Goal: Task Accomplishment & Management: Complete application form

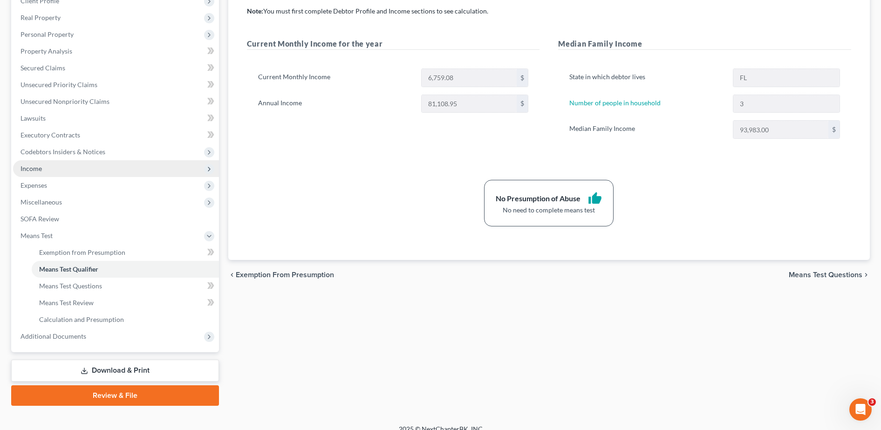
click at [49, 170] on span "Income" at bounding box center [116, 168] width 206 height 17
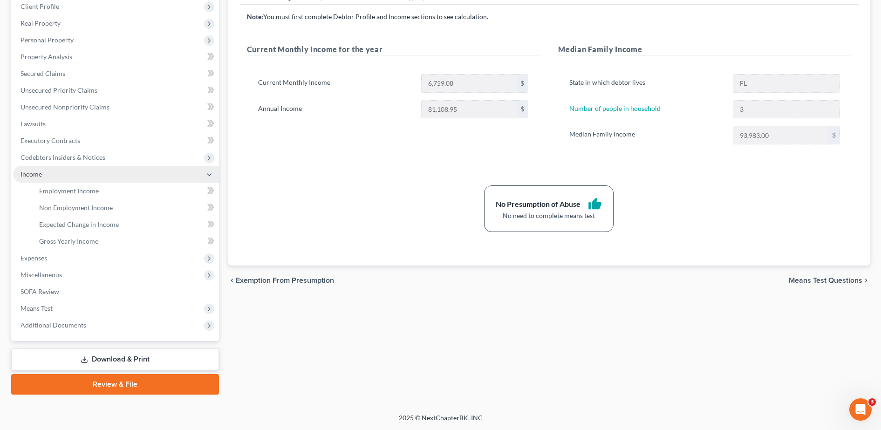
scroll to position [132, 0]
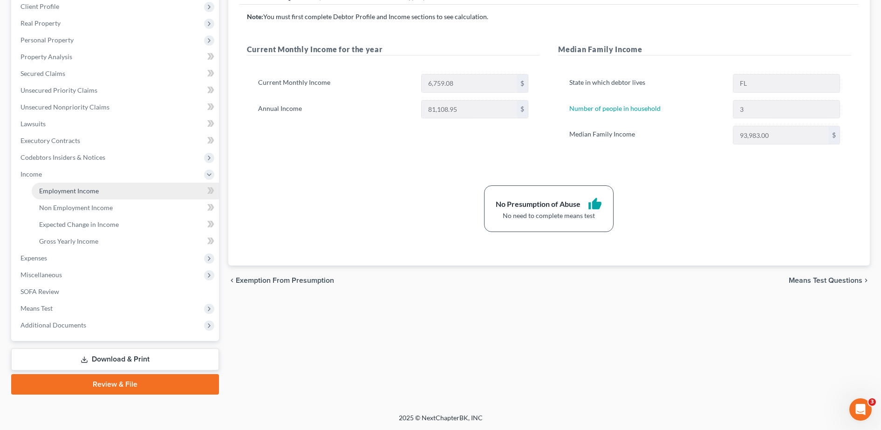
click at [70, 194] on span "Employment Income" at bounding box center [69, 191] width 60 height 8
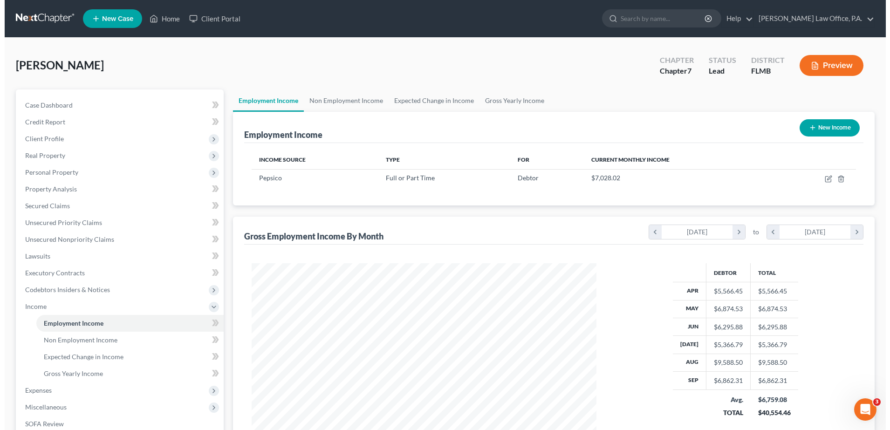
scroll to position [172, 363]
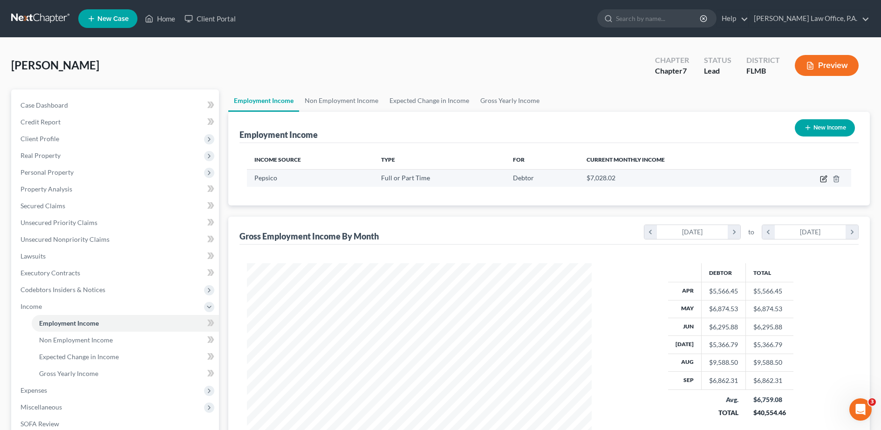
click at [826, 178] on icon "button" at bounding box center [823, 178] width 7 height 7
select select "0"
select select "9"
select select "3"
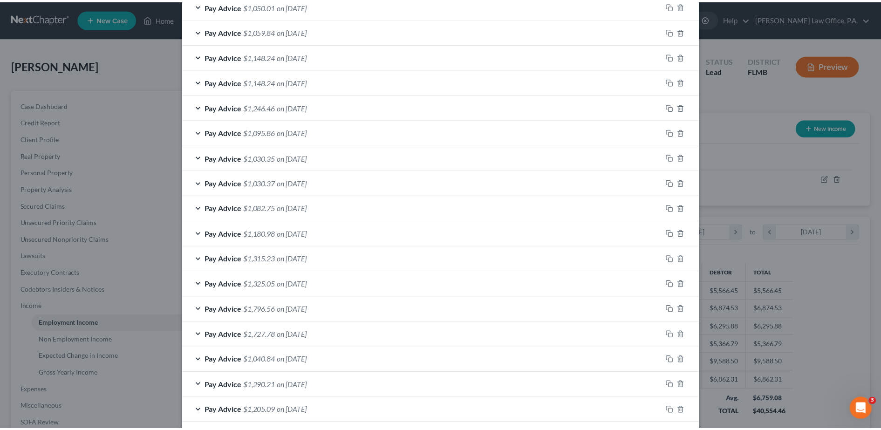
scroll to position [1127, 0]
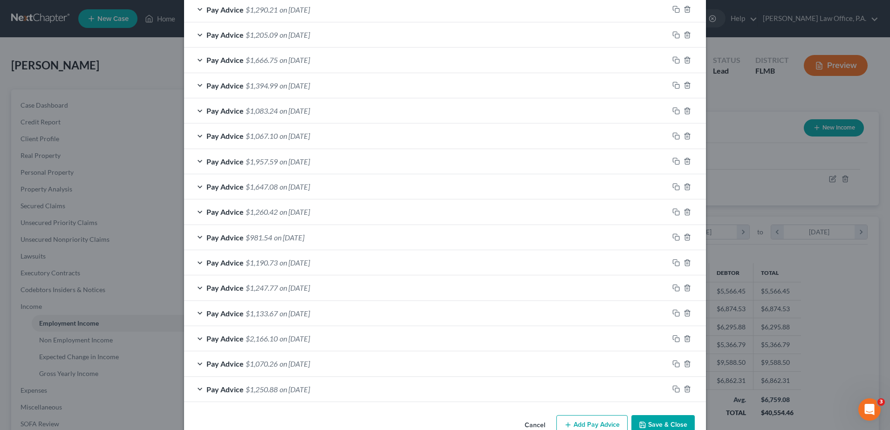
click at [662, 428] on button "Save & Close" at bounding box center [662, 425] width 63 height 20
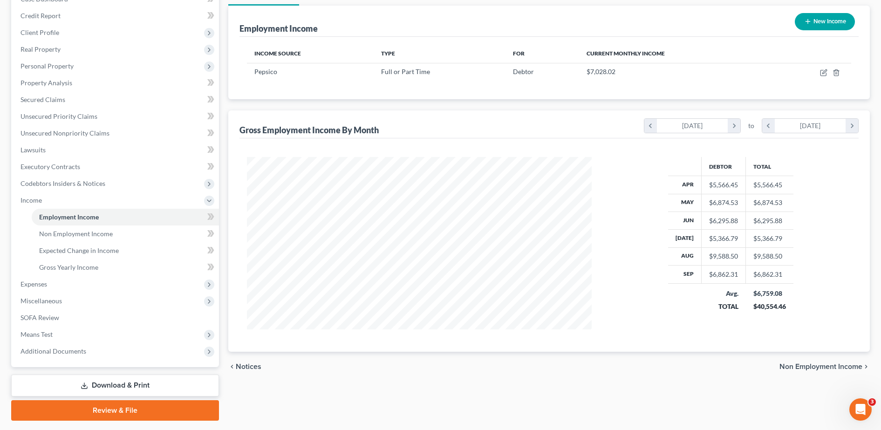
scroll to position [132, 0]
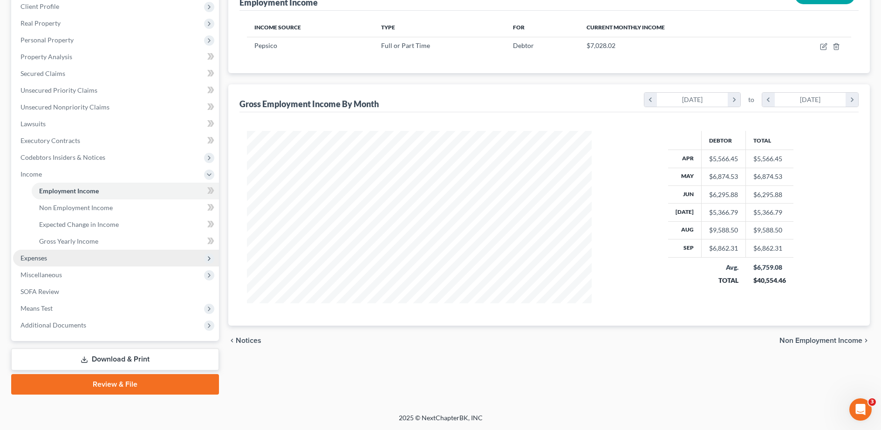
click at [63, 251] on span "Expenses" at bounding box center [116, 258] width 206 height 17
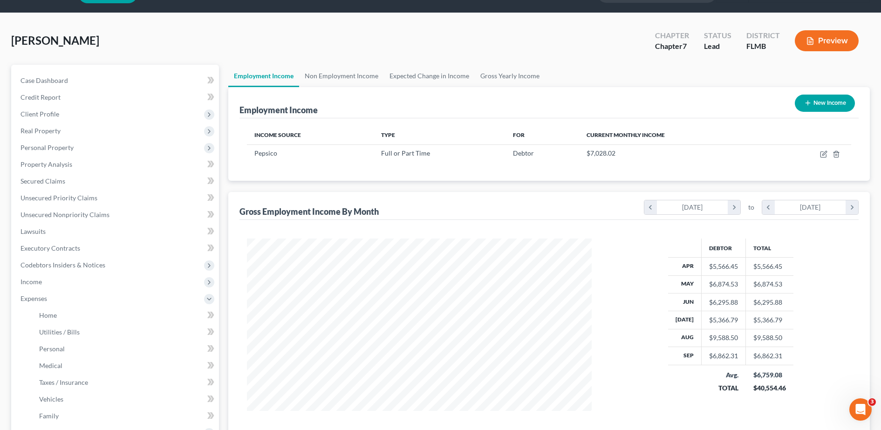
scroll to position [0, 0]
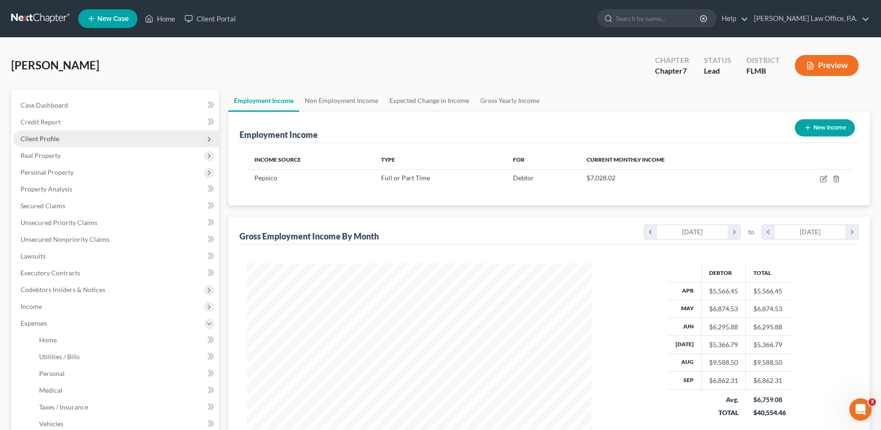
click at [66, 141] on span "Client Profile" at bounding box center [116, 138] width 206 height 17
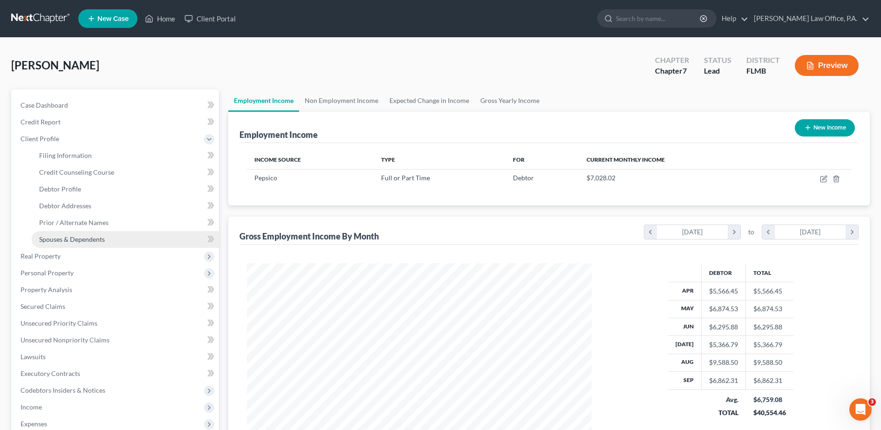
click at [91, 244] on link "Spouses & Dependents" at bounding box center [125, 239] width 187 height 17
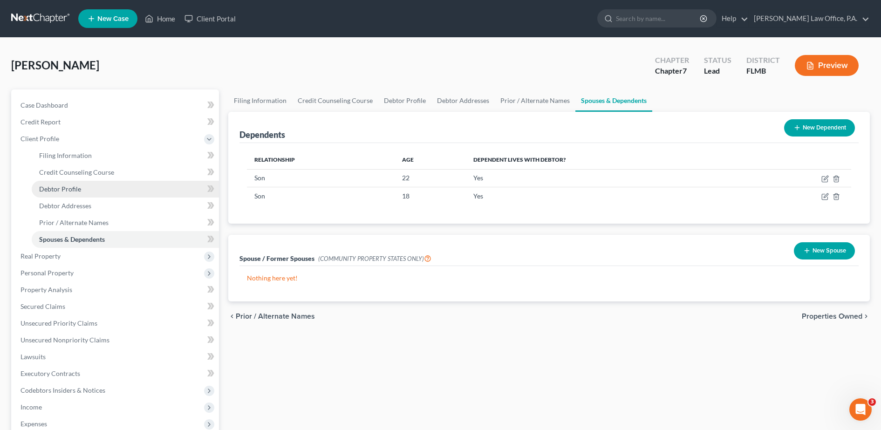
click at [71, 190] on span "Debtor Profile" at bounding box center [60, 189] width 42 height 8
select select "3"
select select "2"
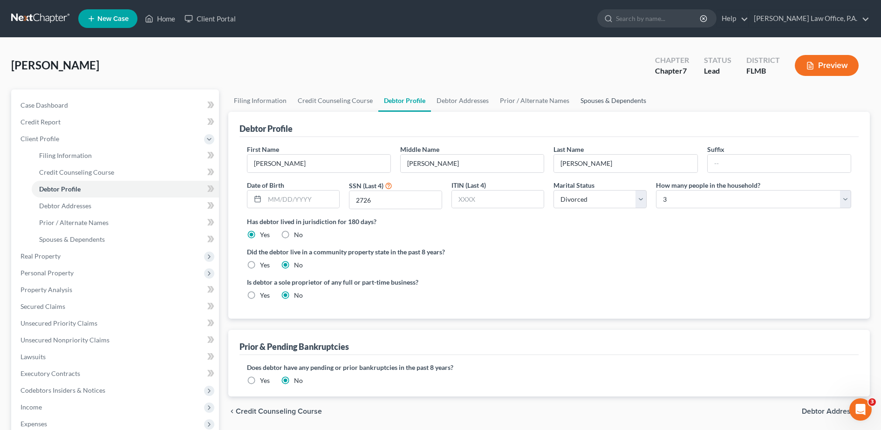
click at [612, 101] on link "Spouses & Dependents" at bounding box center [613, 100] width 77 height 22
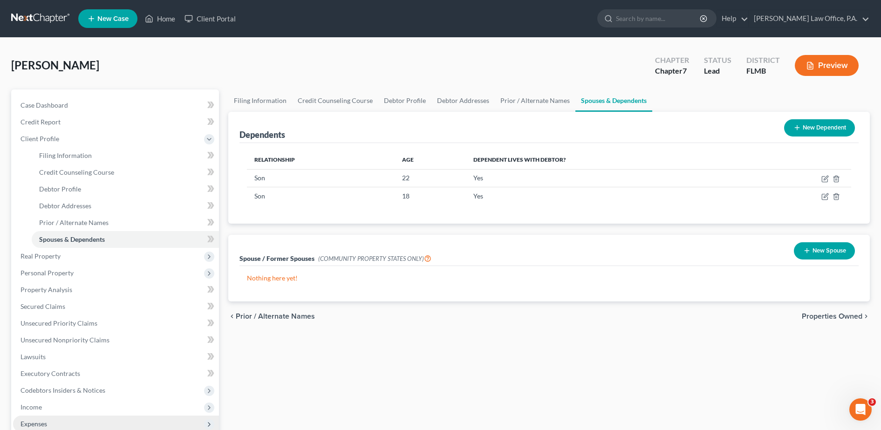
click at [62, 423] on span "Expenses" at bounding box center [116, 423] width 206 height 17
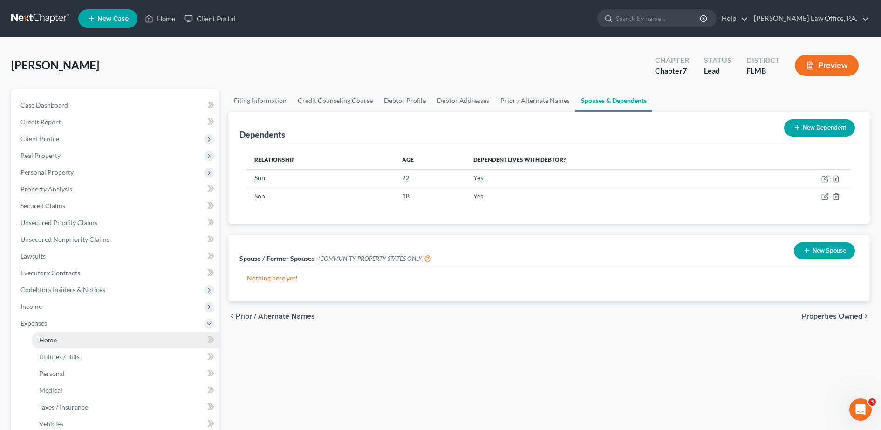
click at [85, 334] on link "Home" at bounding box center [125, 340] width 187 height 17
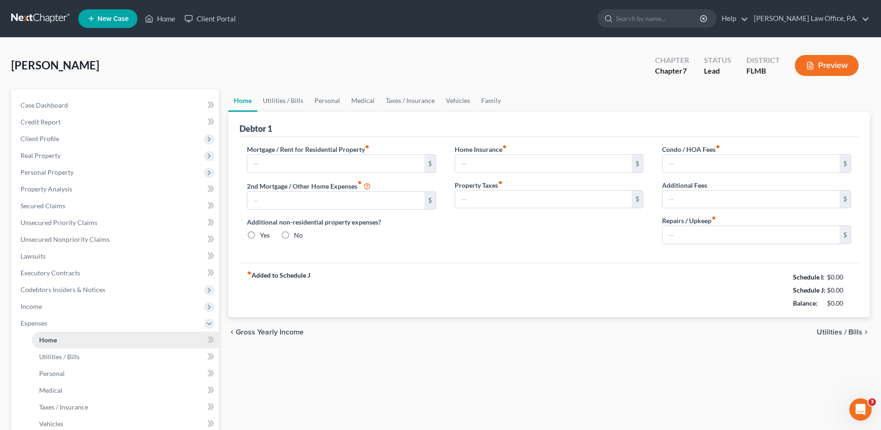
type input "1,500.00"
type input "0.00"
radio input "true"
type input "0.00"
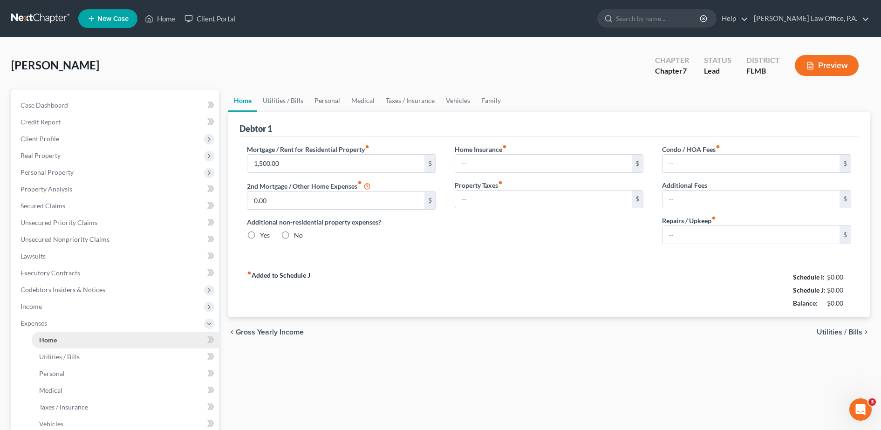
type input "0.00"
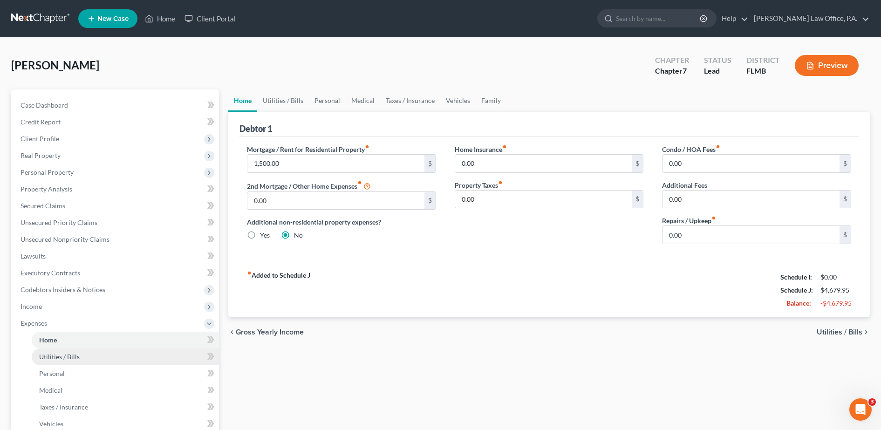
click at [103, 357] on link "Utilities / Bills" at bounding box center [125, 356] width 187 height 17
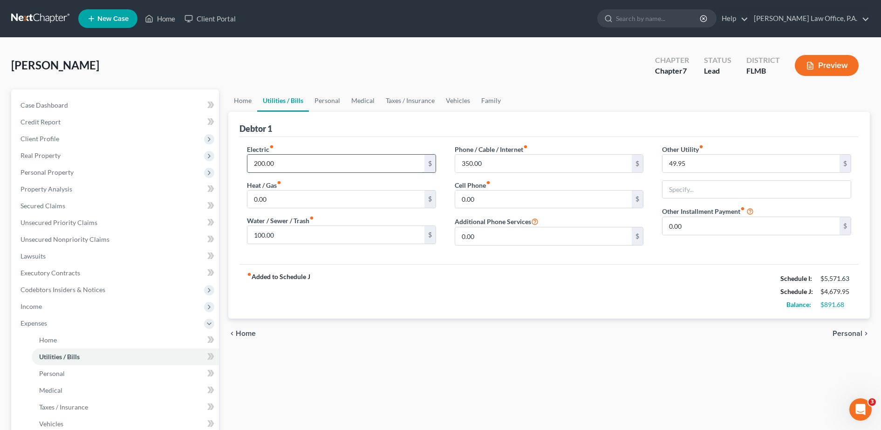
click at [291, 160] on input "200.00" at bounding box center [335, 164] width 177 height 18
type input "250"
click at [365, 102] on link "Medical" at bounding box center [363, 100] width 34 height 22
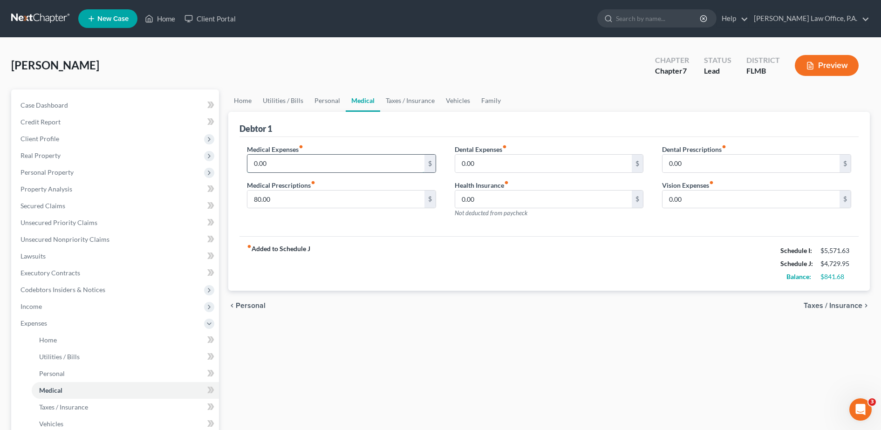
click at [309, 166] on input "0.00" at bounding box center [335, 164] width 177 height 18
type input "1"
type input "0.00"
click at [528, 163] on input "0.00" at bounding box center [543, 164] width 177 height 18
type input "150"
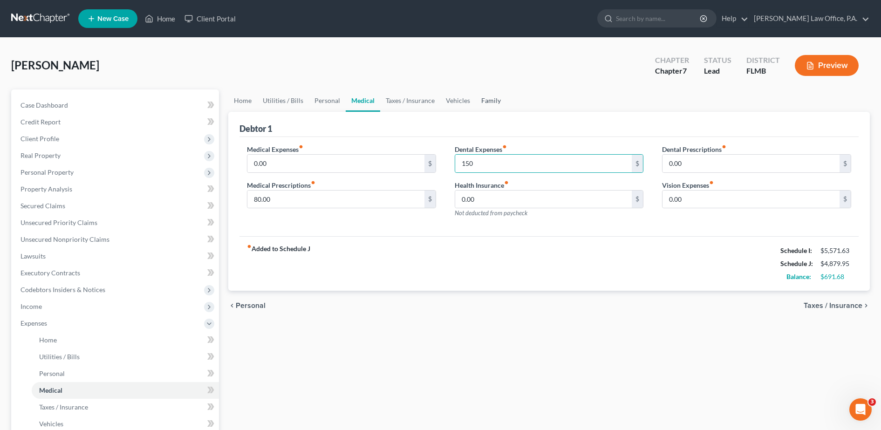
click at [495, 100] on link "Family" at bounding box center [490, 100] width 31 height 22
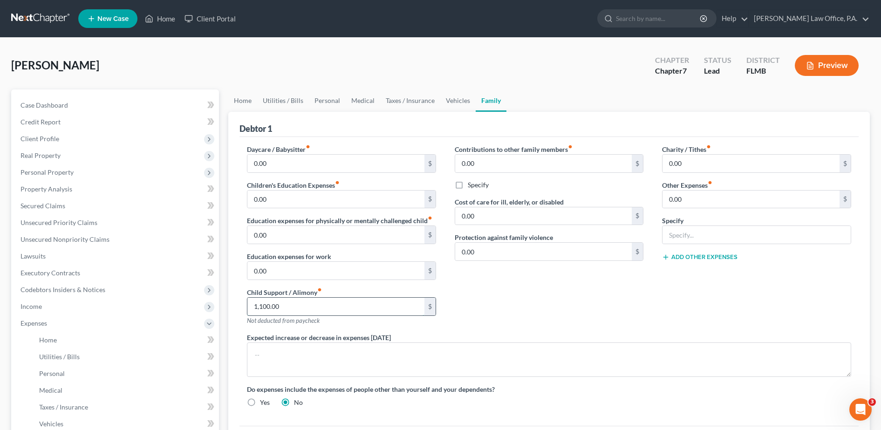
click at [309, 307] on input "1,100.00" at bounding box center [335, 307] width 177 height 18
type input "500"
click at [696, 204] on input "0.00" at bounding box center [750, 199] width 177 height 18
type input "800"
click at [689, 237] on input "text" at bounding box center [756, 235] width 188 height 18
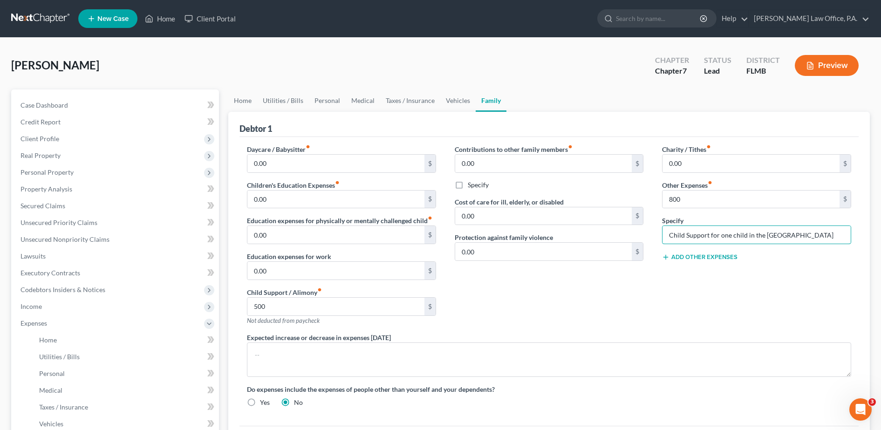
type input "Child Support for one child in the [GEOGRAPHIC_DATA]"
click at [104, 141] on span "Client Profile" at bounding box center [116, 138] width 206 height 17
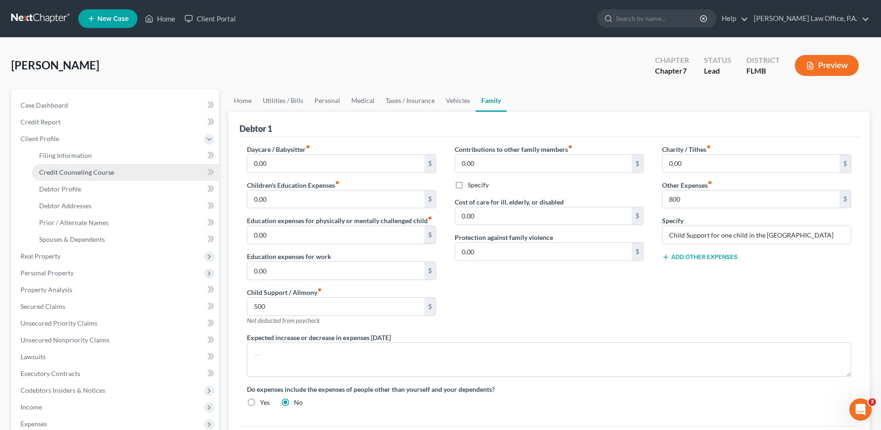
click at [119, 168] on link "Credit Counseling Course" at bounding box center [125, 172] width 187 height 17
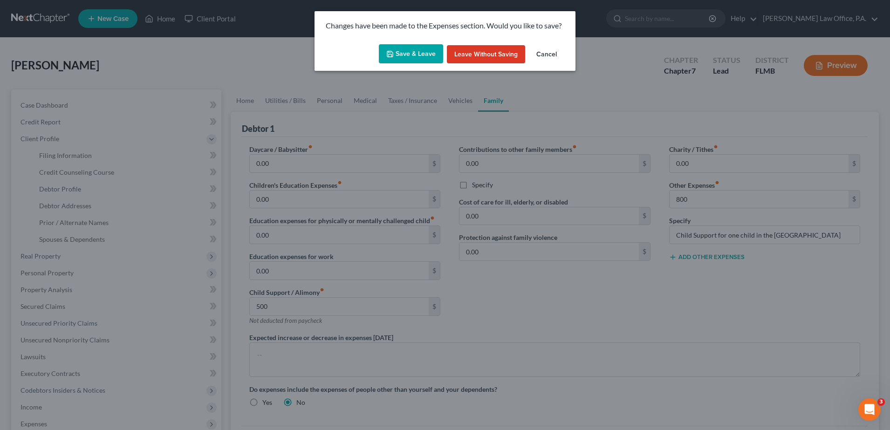
click at [393, 52] on icon "button" at bounding box center [389, 53] width 7 height 7
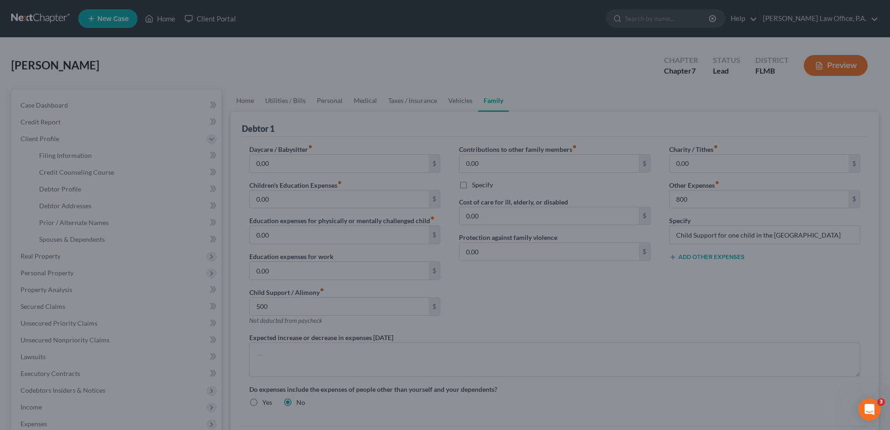
type input "500.00"
type input "800.00"
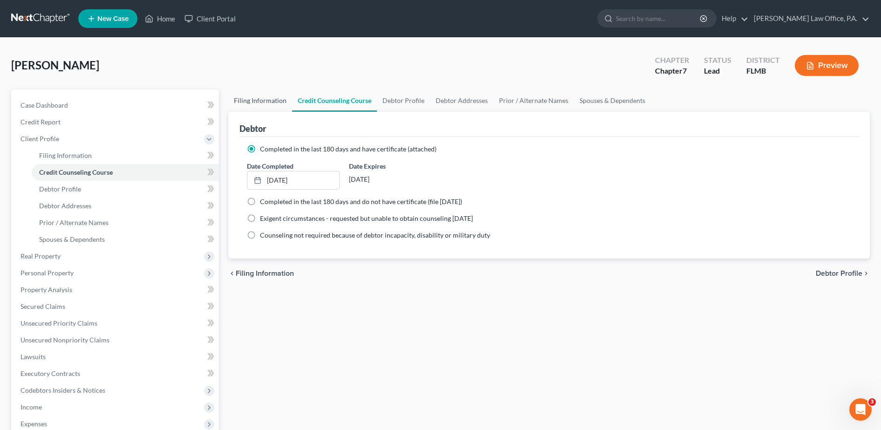
click at [261, 97] on link "Filing Information" at bounding box center [260, 100] width 64 height 22
select select "1"
select select "0"
select select "9"
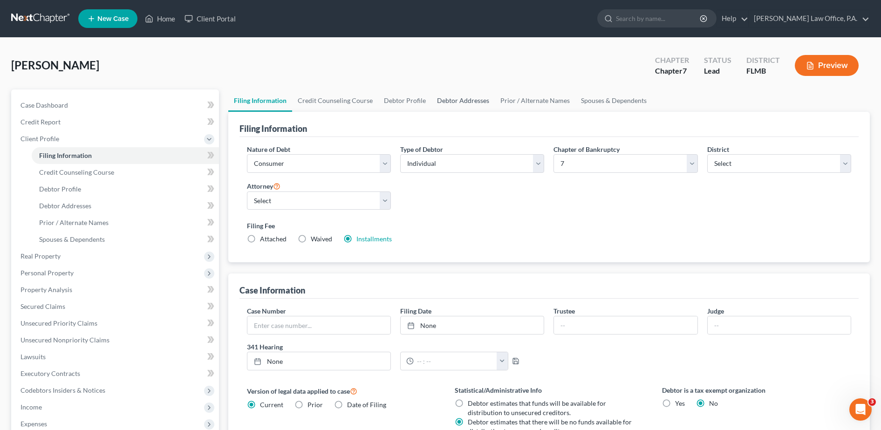
click at [455, 103] on link "Debtor Addresses" at bounding box center [462, 100] width 63 height 22
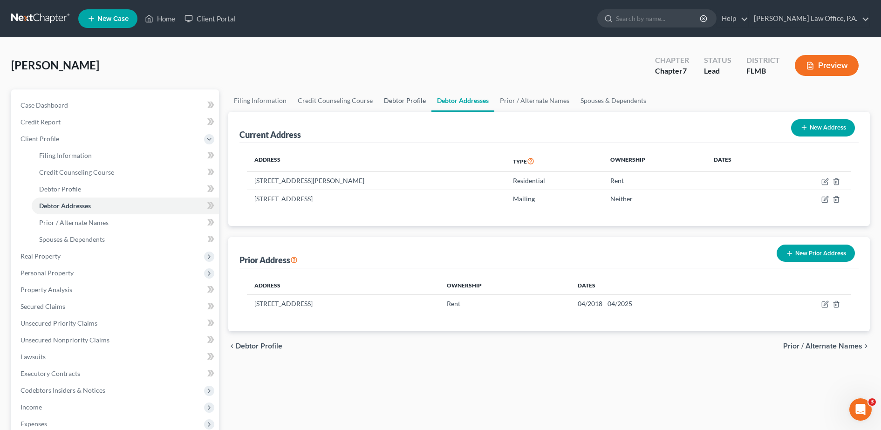
click at [399, 97] on link "Debtor Profile" at bounding box center [404, 100] width 53 height 22
select select "3"
select select "2"
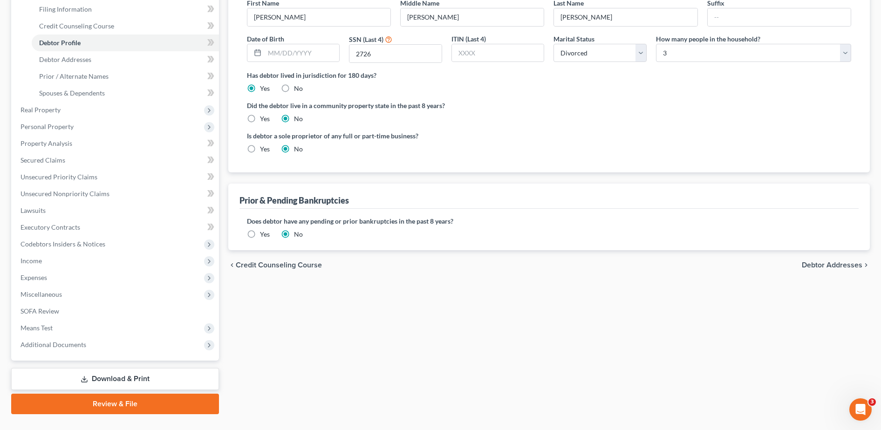
scroll to position [166, 0]
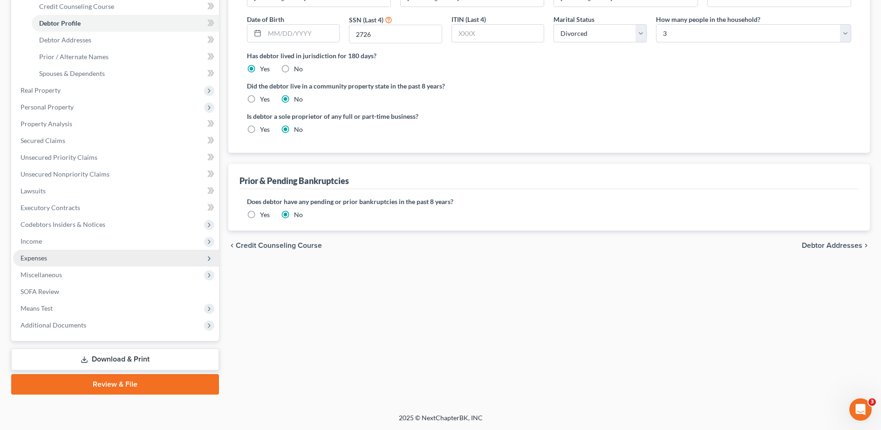
click at [41, 257] on span "Expenses" at bounding box center [33, 258] width 27 height 8
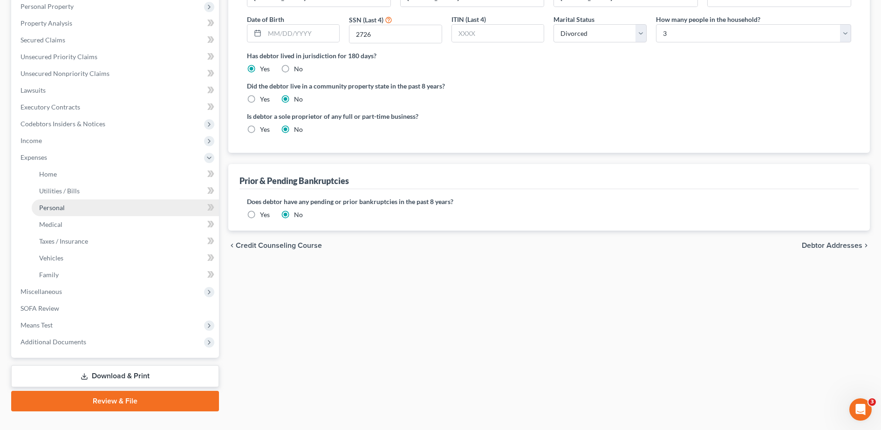
click at [61, 205] on span "Personal" at bounding box center [52, 208] width 26 height 8
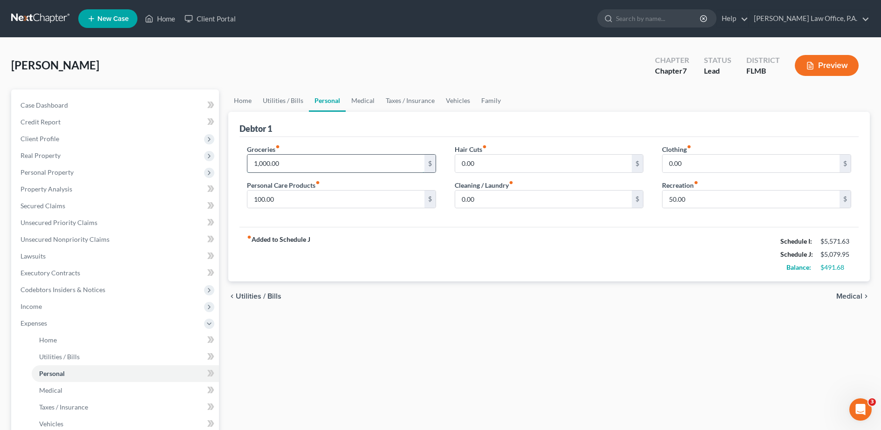
click at [259, 163] on input "1,000.00" at bounding box center [335, 164] width 177 height 18
type input "1"
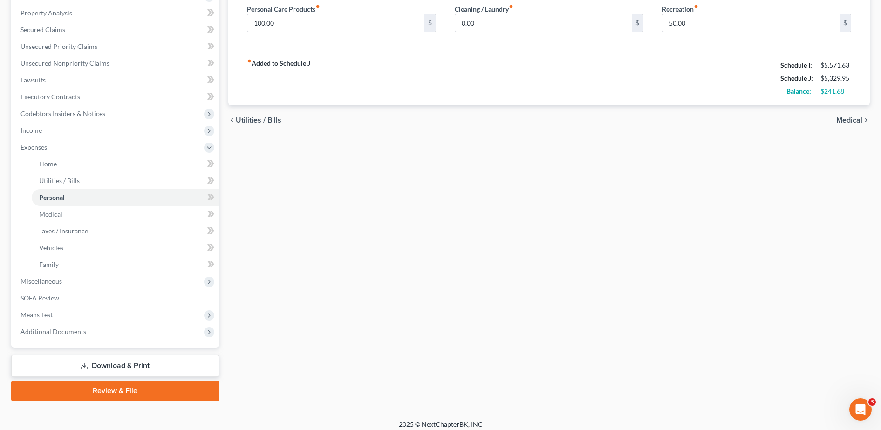
scroll to position [183, 0]
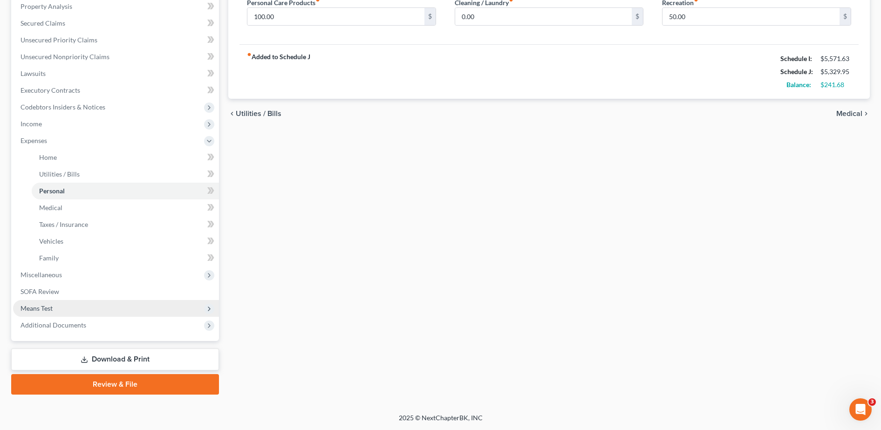
click at [96, 306] on span "Means Test" at bounding box center [116, 308] width 206 height 17
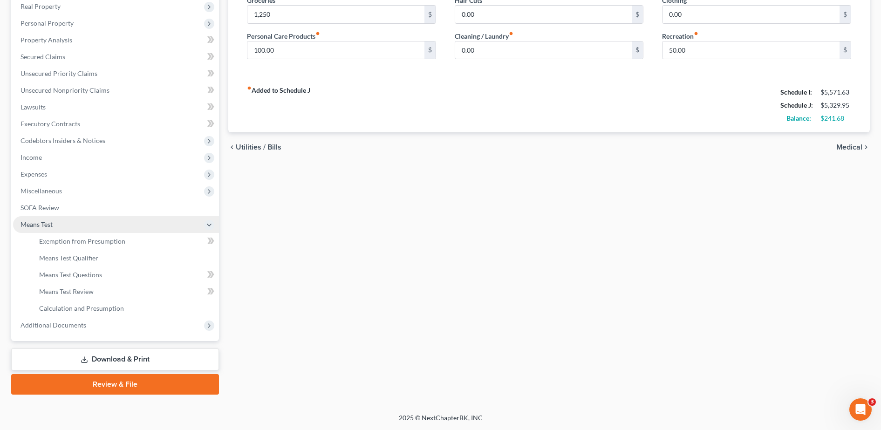
scroll to position [149, 0]
click at [106, 324] on span "Additional Documents" at bounding box center [116, 325] width 206 height 17
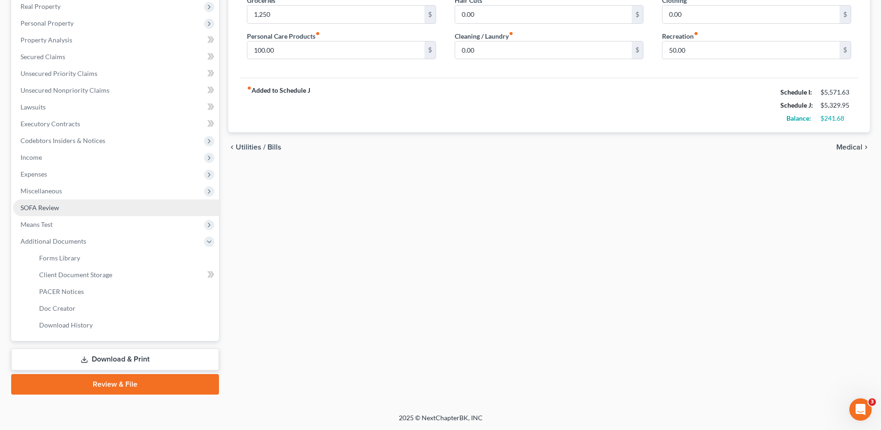
click at [101, 207] on link "SOFA Review" at bounding box center [116, 207] width 206 height 17
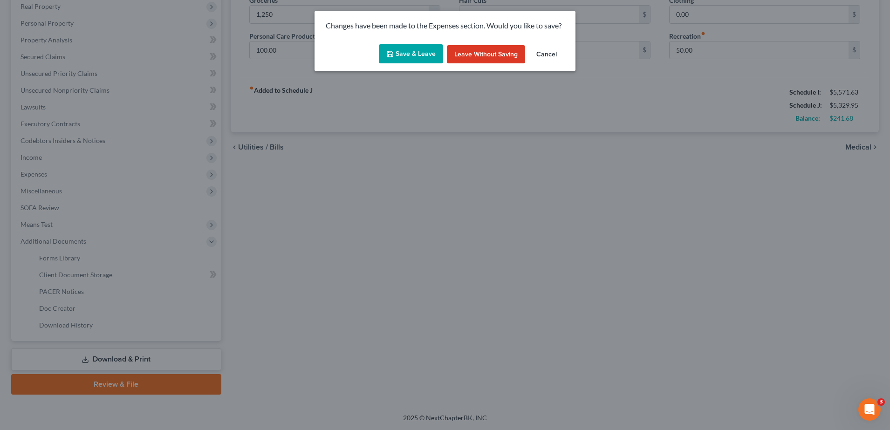
click at [399, 49] on button "Save & Leave" at bounding box center [411, 54] width 64 height 20
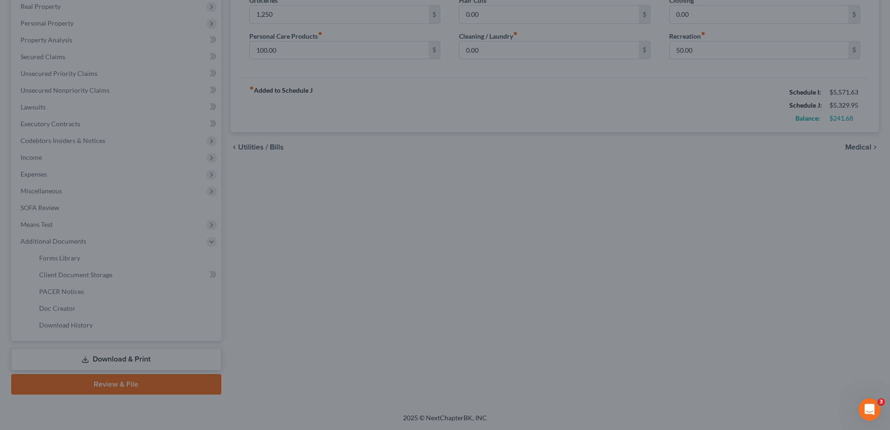
type input "1,250.00"
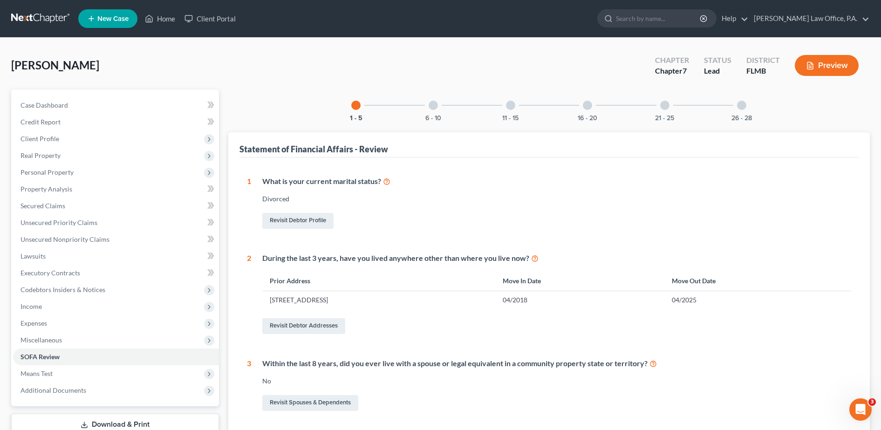
click at [523, 112] on div "11 - 15" at bounding box center [511, 105] width 32 height 32
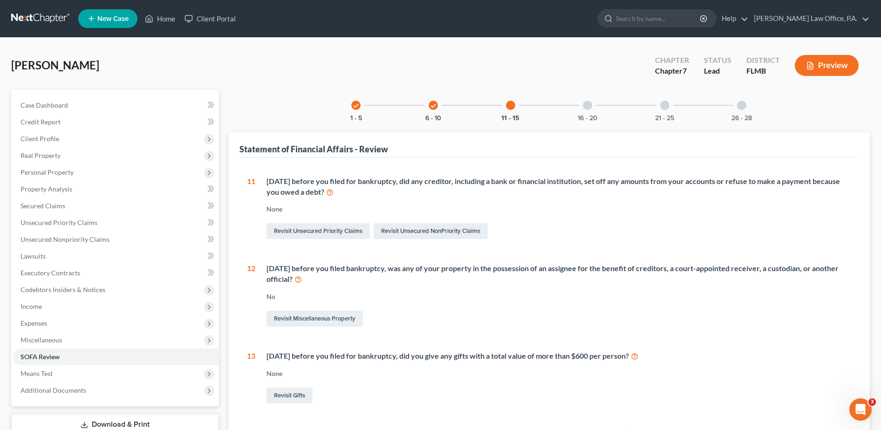
click at [362, 115] on div "check 1 - 5" at bounding box center [356, 105] width 32 height 32
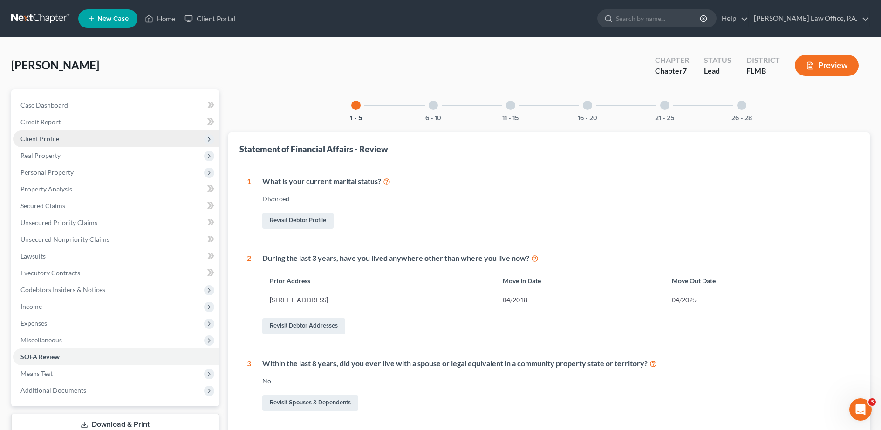
click at [73, 141] on span "Client Profile" at bounding box center [116, 138] width 206 height 17
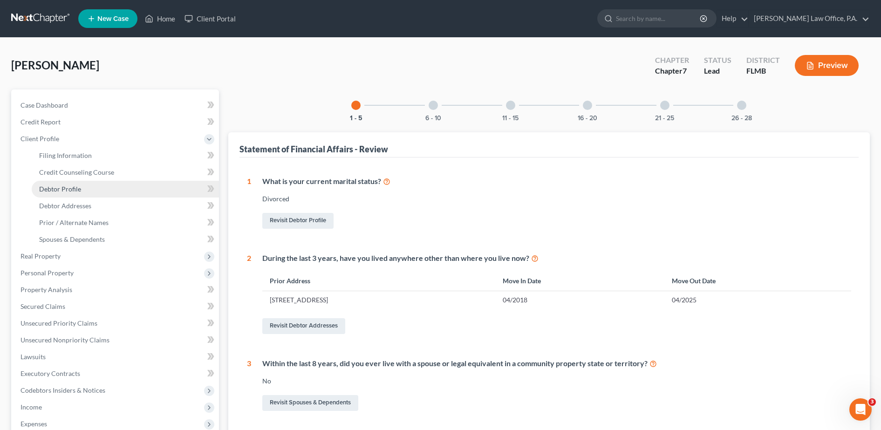
click at [101, 189] on link "Debtor Profile" at bounding box center [125, 189] width 187 height 17
select select "3"
select select "2"
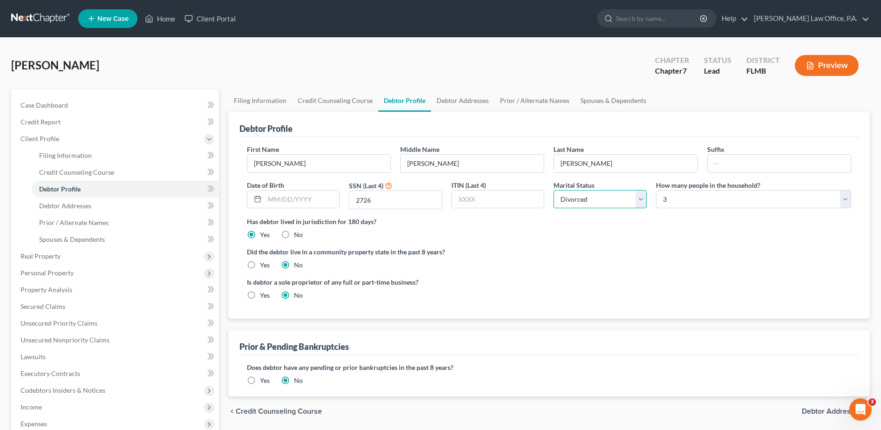
click at [604, 204] on select "Select Single Married Separated Divorced Widowed" at bounding box center [599, 199] width 93 height 19
select select "2"
click at [553, 190] on select "Select Single Married Separated Divorced Widowed" at bounding box center [599, 199] width 93 height 19
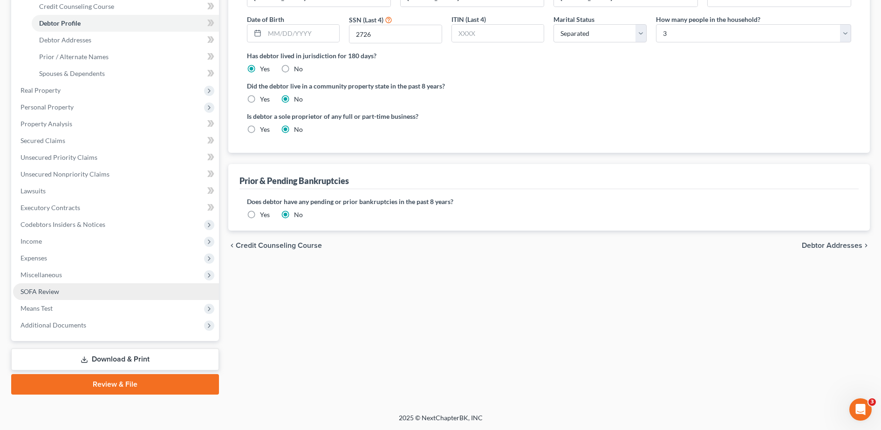
click at [42, 293] on span "SOFA Review" at bounding box center [39, 291] width 39 height 8
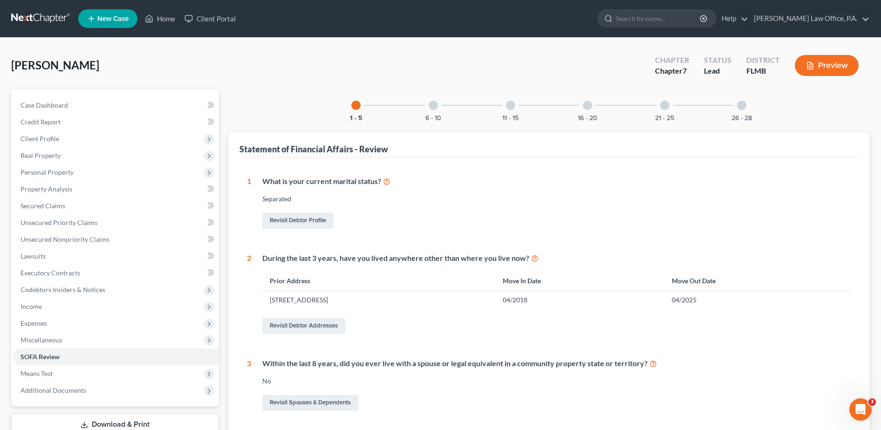
click at [442, 106] on div "6 - 10" at bounding box center [433, 105] width 32 height 32
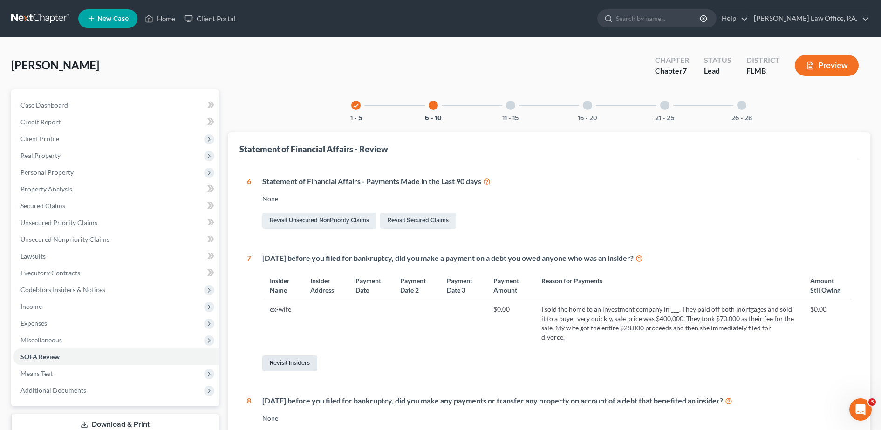
click at [305, 355] on link "Revisit Insiders" at bounding box center [289, 363] width 55 height 16
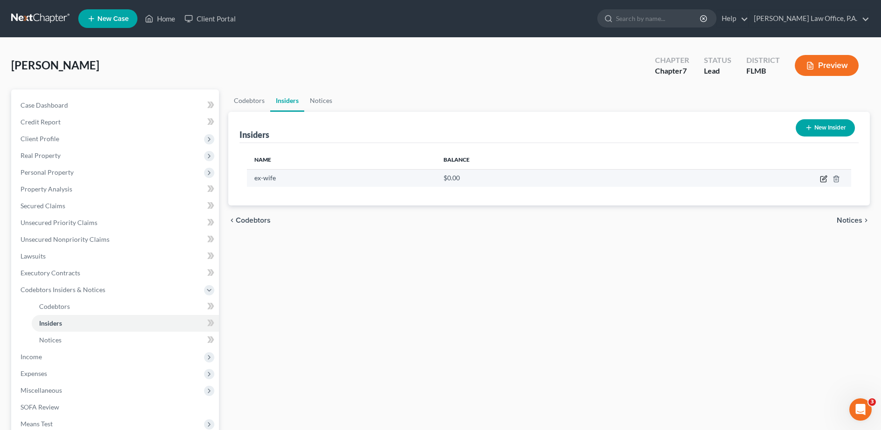
click at [823, 179] on icon "button" at bounding box center [823, 178] width 7 height 7
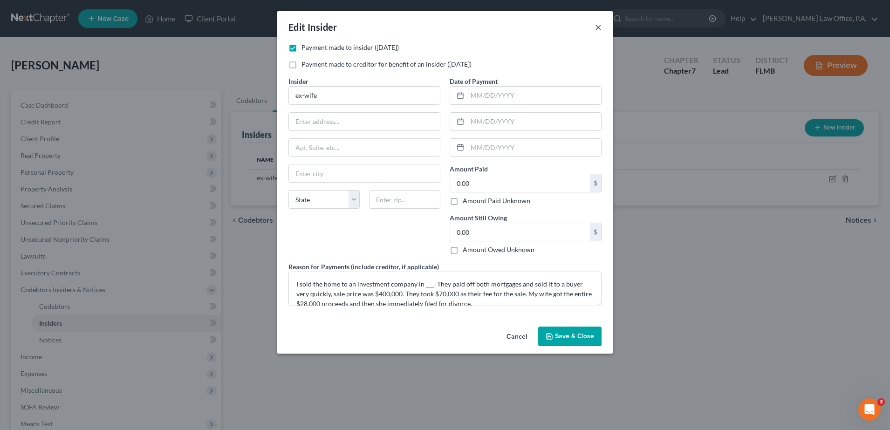
click at [598, 21] on button "×" at bounding box center [598, 26] width 7 height 11
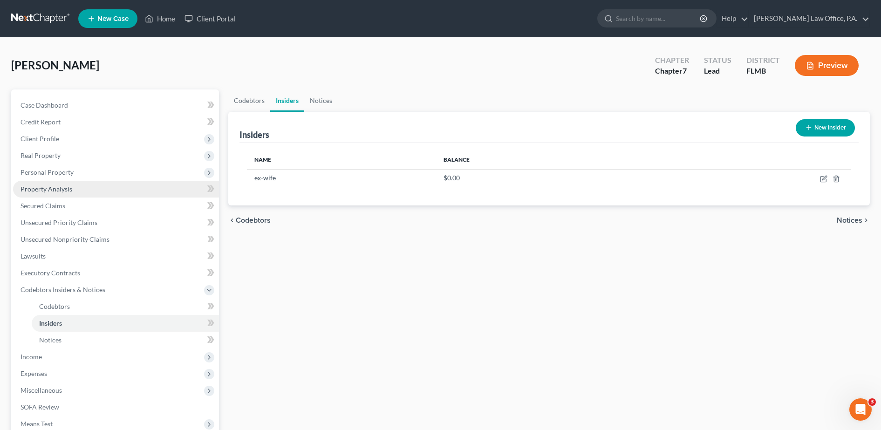
click at [60, 190] on span "Property Analysis" at bounding box center [46, 189] width 52 height 8
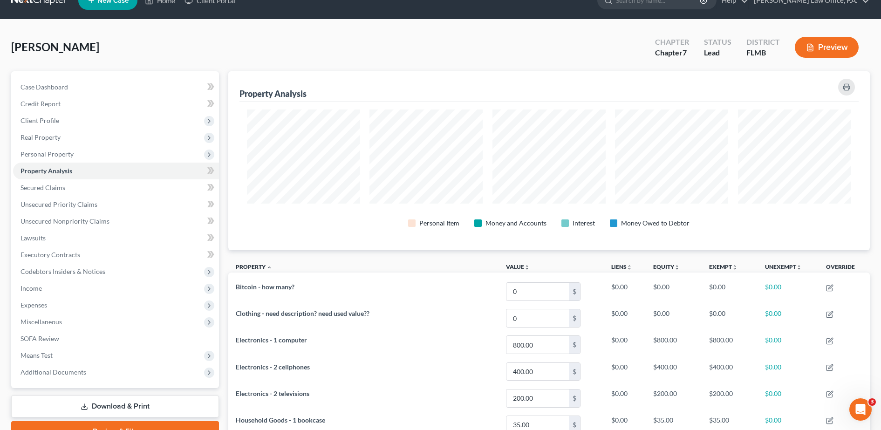
scroll to position [15, 0]
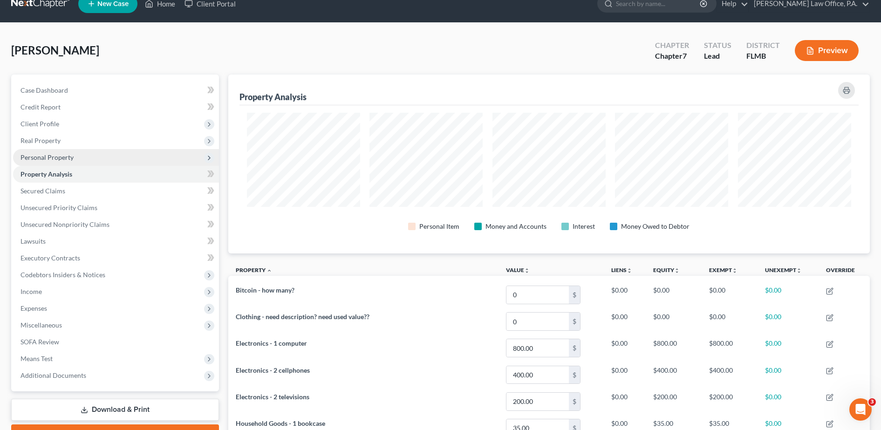
click at [88, 157] on span "Personal Property" at bounding box center [116, 157] width 206 height 17
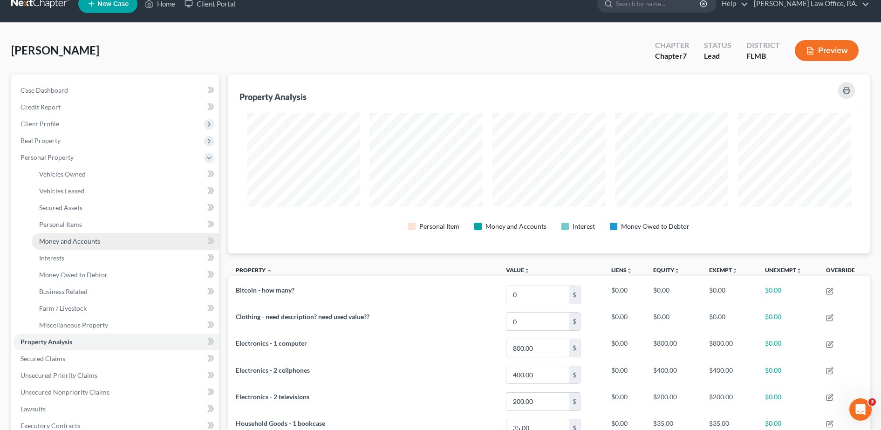
click at [92, 245] on link "Money and Accounts" at bounding box center [125, 241] width 187 height 17
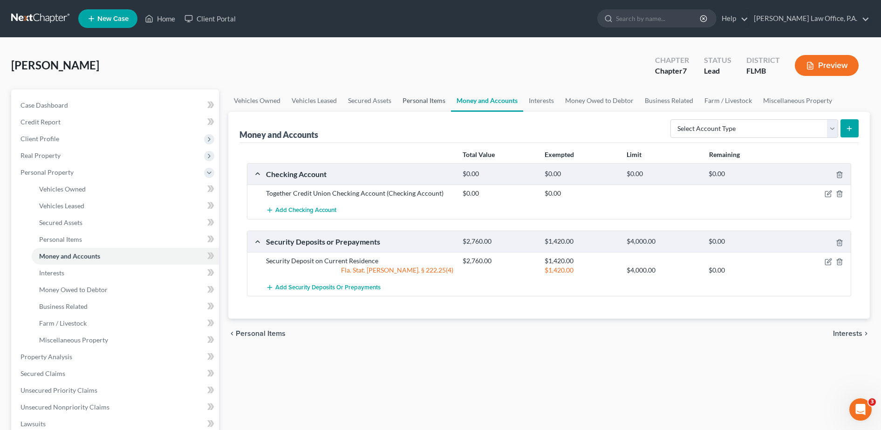
click at [419, 98] on link "Personal Items" at bounding box center [424, 100] width 54 height 22
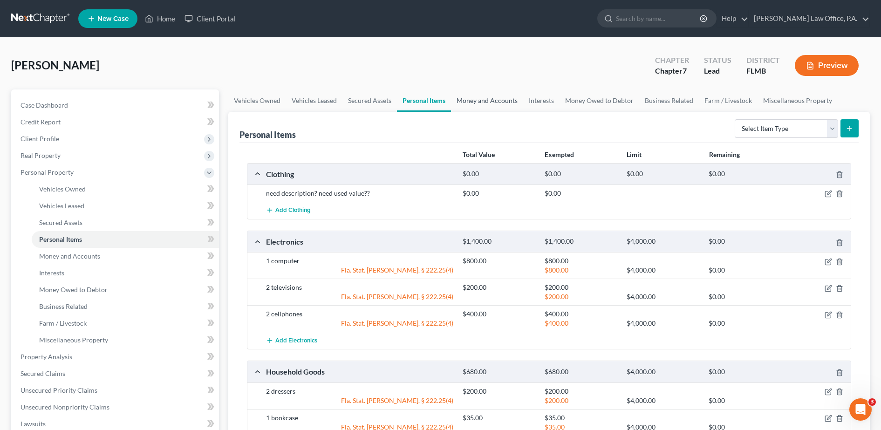
click at [475, 103] on link "Money and Accounts" at bounding box center [487, 100] width 72 height 22
